Goal: Navigation & Orientation: Find specific page/section

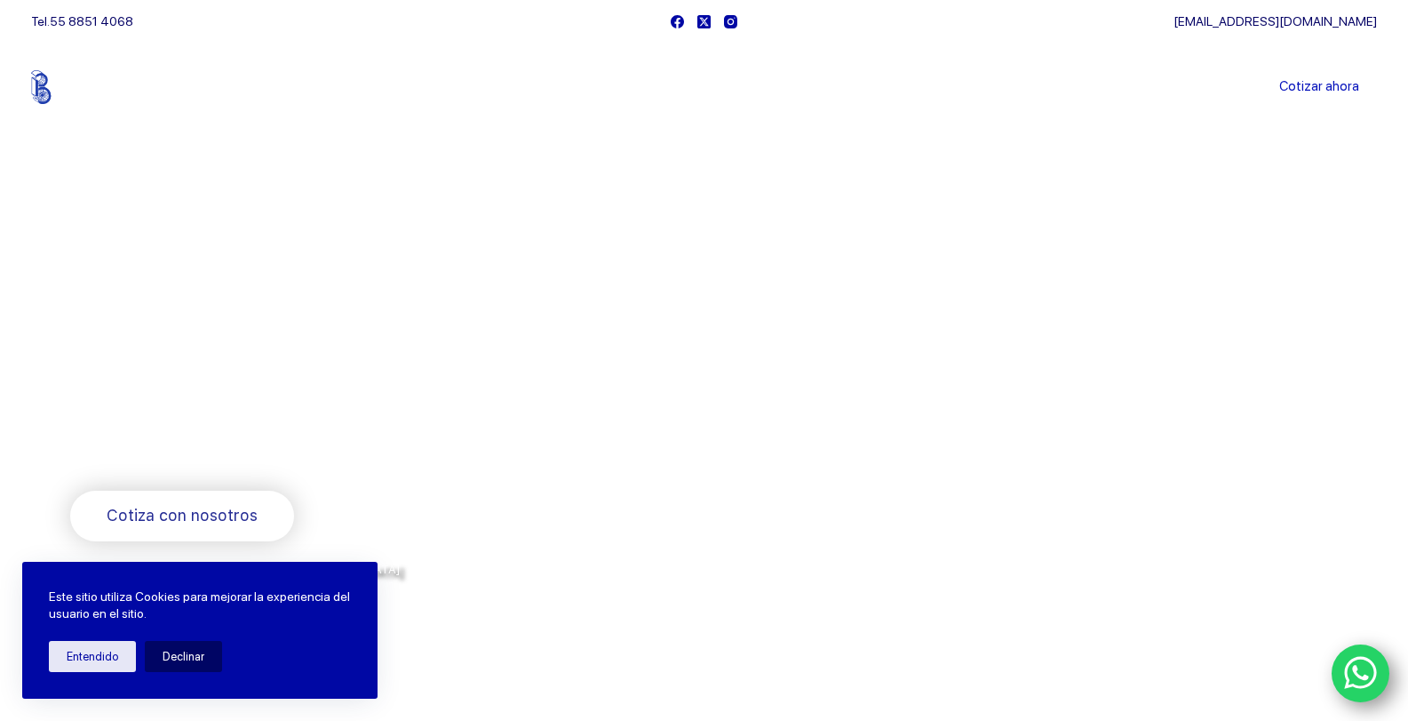
click at [703, 87] on link "Sucursales" at bounding box center [671, 87] width 110 height 0
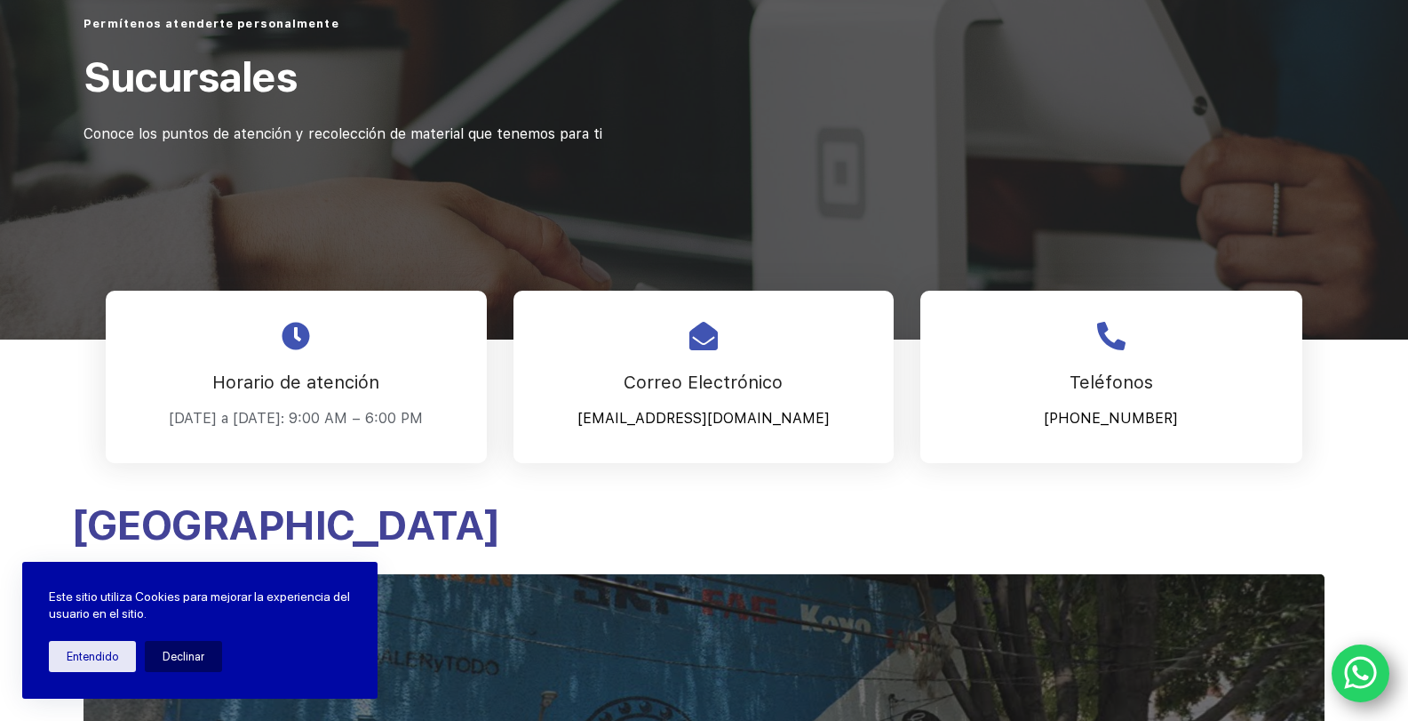
scroll to position [8, 0]
